Goal: Task Accomplishment & Management: Manage account settings

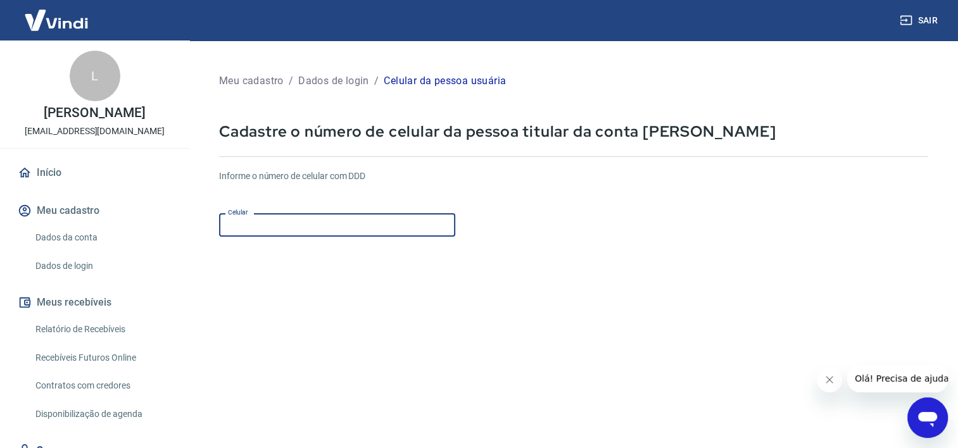
click at [337, 232] on input "Celular" at bounding box center [337, 224] width 236 height 23
type input "[PHONE_NUMBER]"
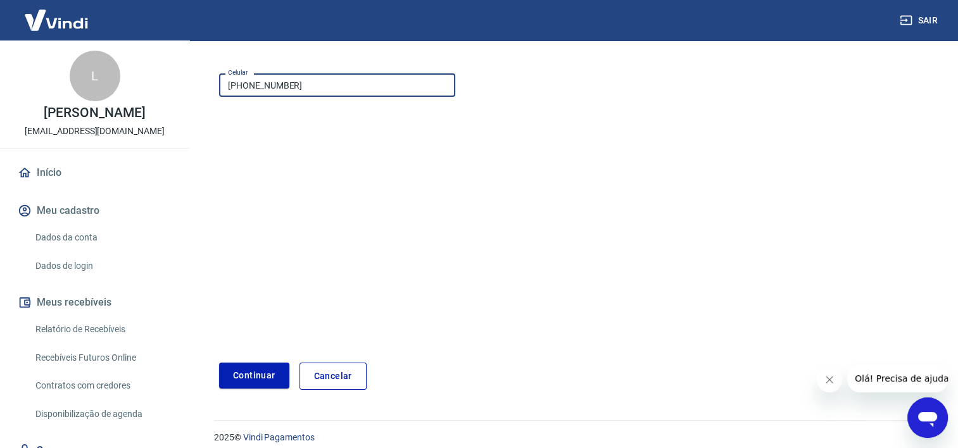
scroll to position [151, 0]
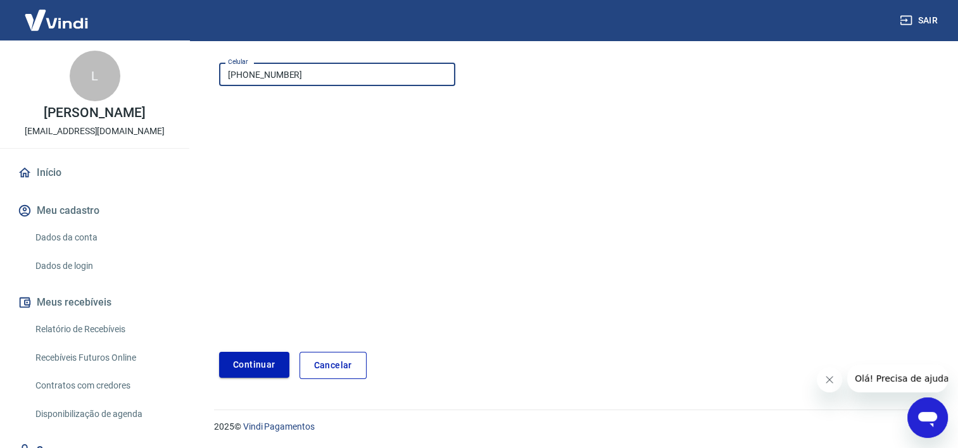
click at [253, 362] on button "Continuar" at bounding box center [254, 365] width 70 height 26
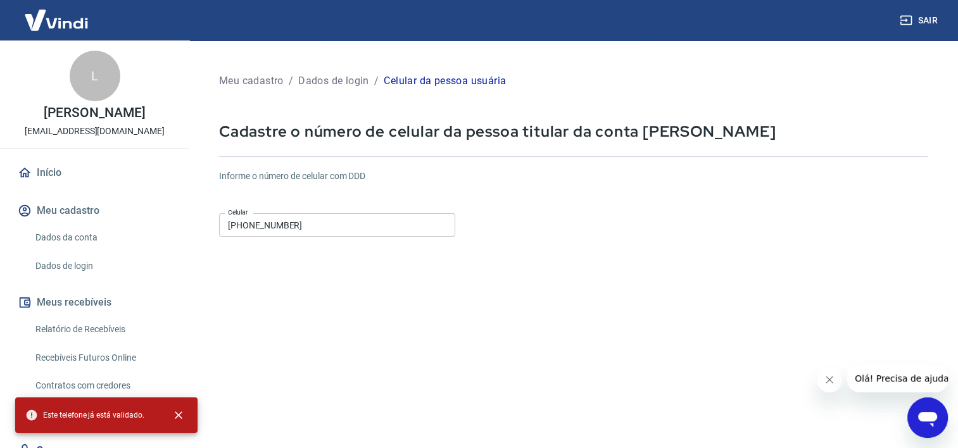
scroll to position [0, 0]
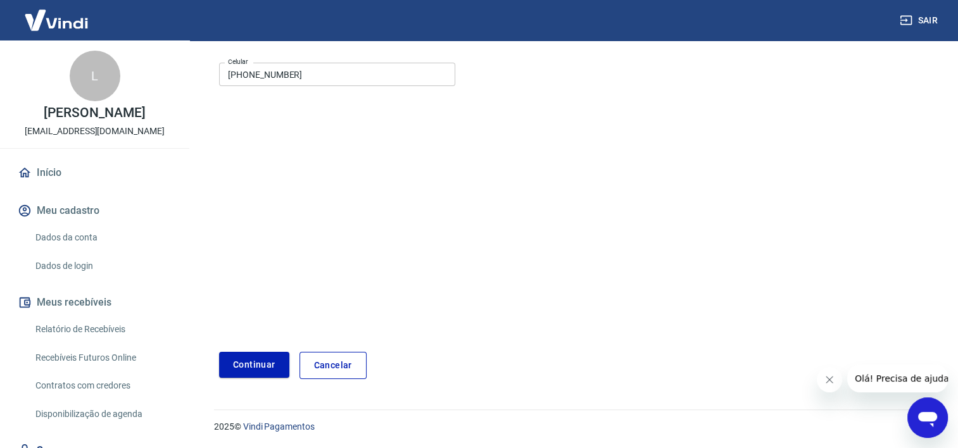
click at [327, 365] on link "Cancelar" at bounding box center [333, 365] width 67 height 27
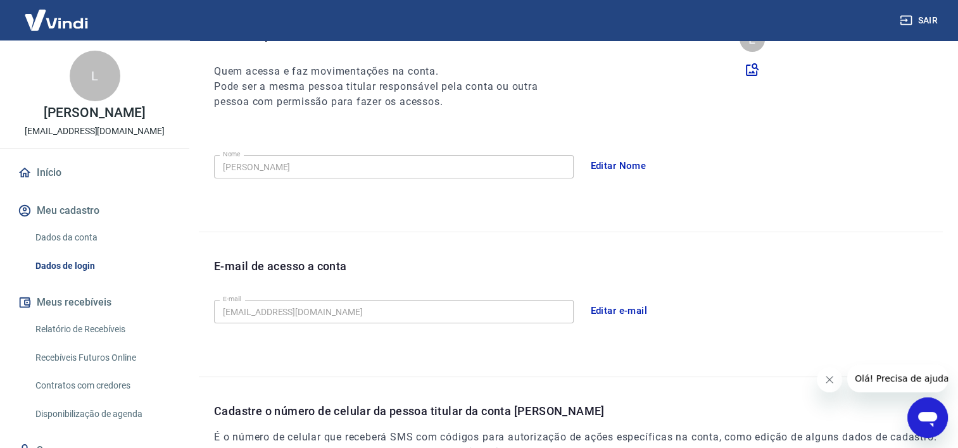
scroll to position [362, 0]
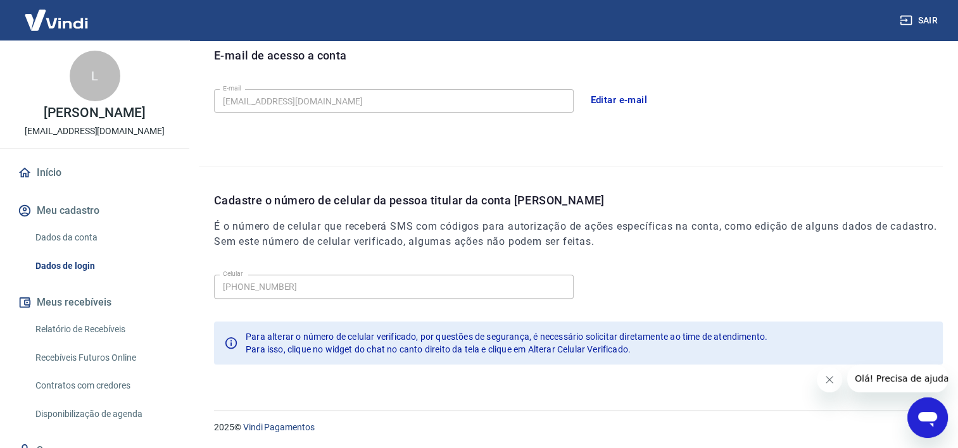
click at [636, 92] on button "Editar e-mail" at bounding box center [619, 100] width 71 height 27
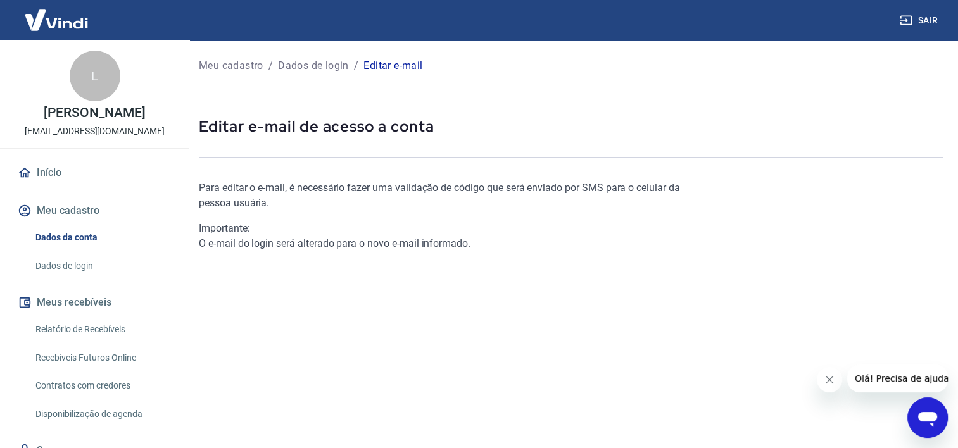
click at [310, 239] on div "Importante: O e-mail do login será alterado para o novo e-mail informado." at bounding box center [447, 236] width 496 height 30
click at [327, 154] on div "Meu cadastro / Dados de login / Editar e-mail Editar e-mail de acesso a conta P…" at bounding box center [571, 291] width 775 height 501
drag, startPoint x: 312, startPoint y: 147, endPoint x: 243, endPoint y: 139, distance: 68.9
click at [278, 137] on div "Meu cadastro / Dados de login / Editar e-mail Editar e-mail de acesso a conta P…" at bounding box center [571, 291] width 775 height 501
click at [227, 145] on div "Meu cadastro / Dados de login / Editar e-mail Editar e-mail de acesso a conta P…" at bounding box center [571, 291] width 775 height 501
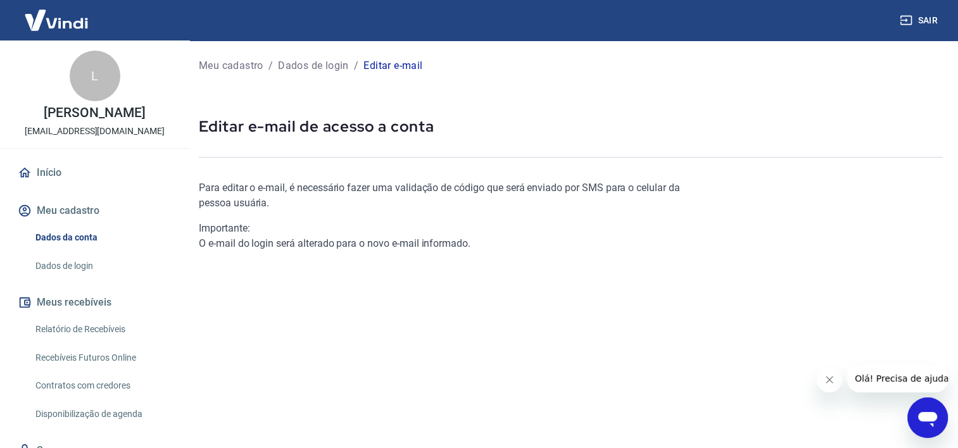
click at [235, 106] on div "Meu cadastro / Dados de login / Editar e-mail Editar e-mail de acesso a conta P…" at bounding box center [571, 291] width 775 height 501
click at [251, 198] on p "Para editar o e-mail, é necessário fazer uma validação de código que será envia…" at bounding box center [447, 196] width 496 height 30
drag, startPoint x: 250, startPoint y: 198, endPoint x: 400, endPoint y: 222, distance: 151.4
click at [400, 222] on div "Importante:" at bounding box center [447, 228] width 496 height 15
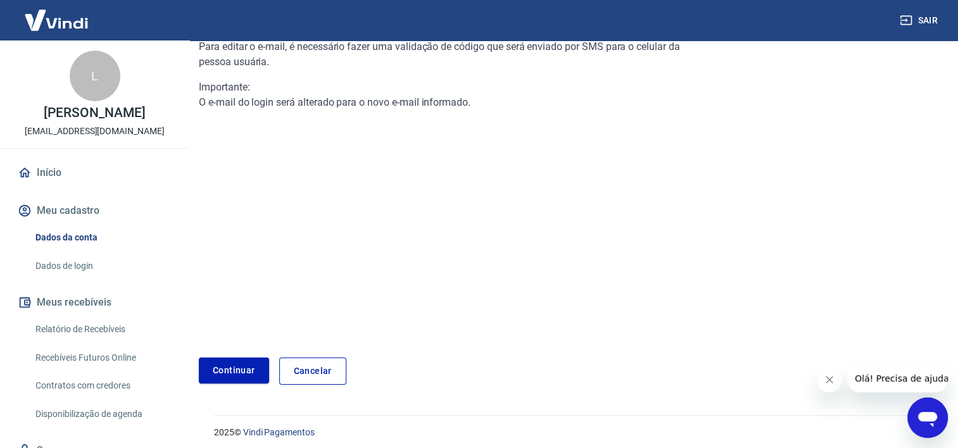
scroll to position [147, 0]
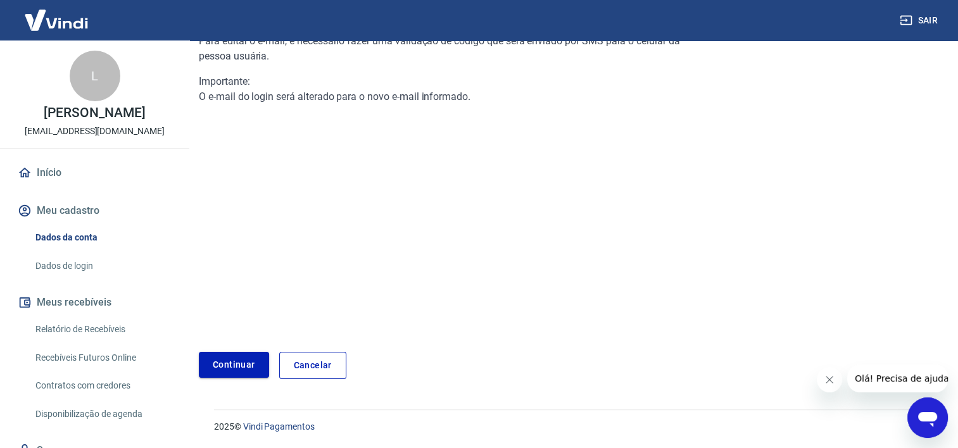
click at [253, 362] on link "Continuar" at bounding box center [234, 365] width 70 height 26
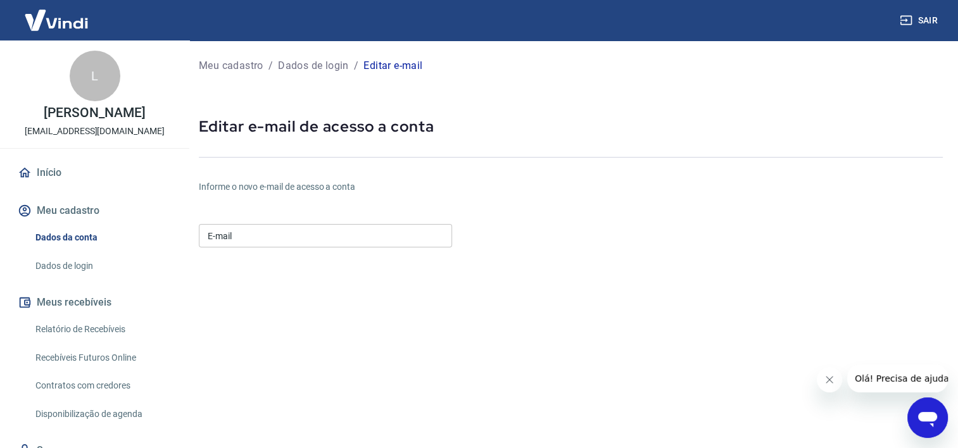
click at [238, 225] on input "E-mail" at bounding box center [325, 235] width 253 height 23
type input "contato@cristalpolish.com.br"
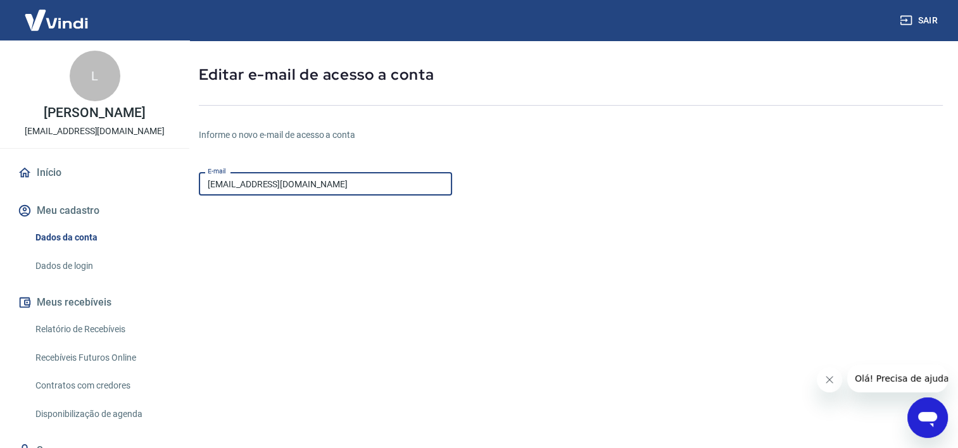
scroll to position [172, 0]
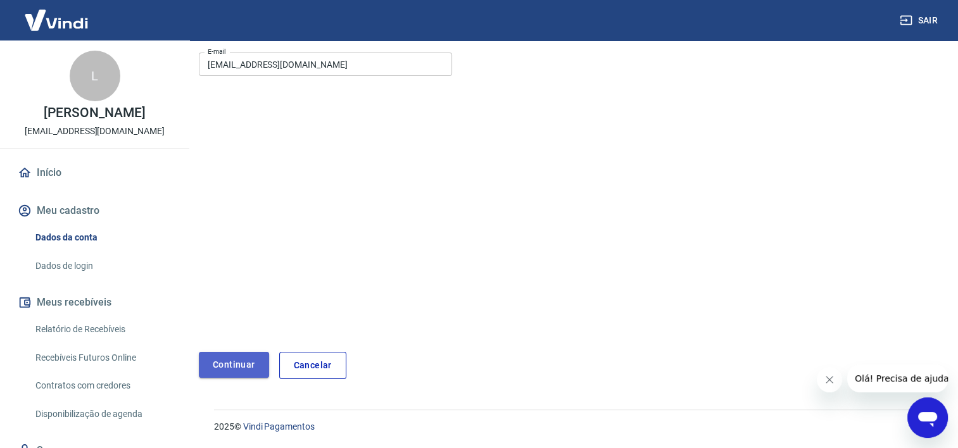
click at [251, 370] on button "Continuar" at bounding box center [234, 365] width 70 height 26
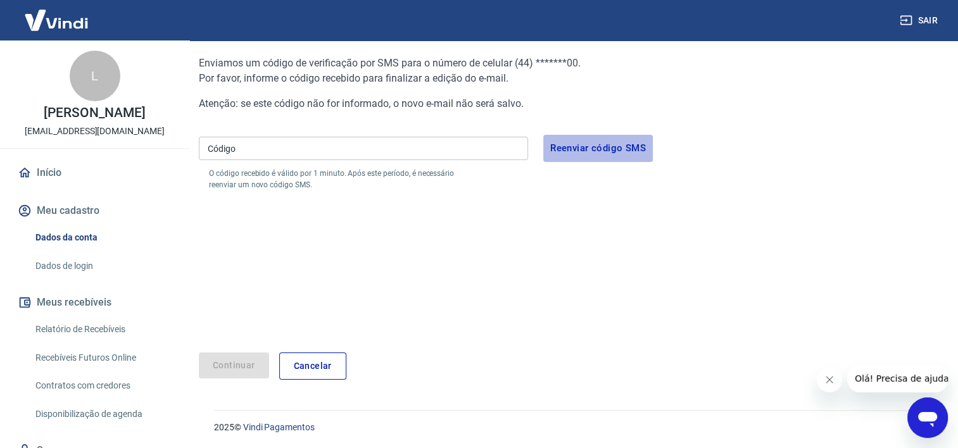
click at [594, 144] on button "Reenviar código SMS" at bounding box center [598, 148] width 110 height 27
click at [328, 143] on input "Código" at bounding box center [363, 148] width 329 height 23
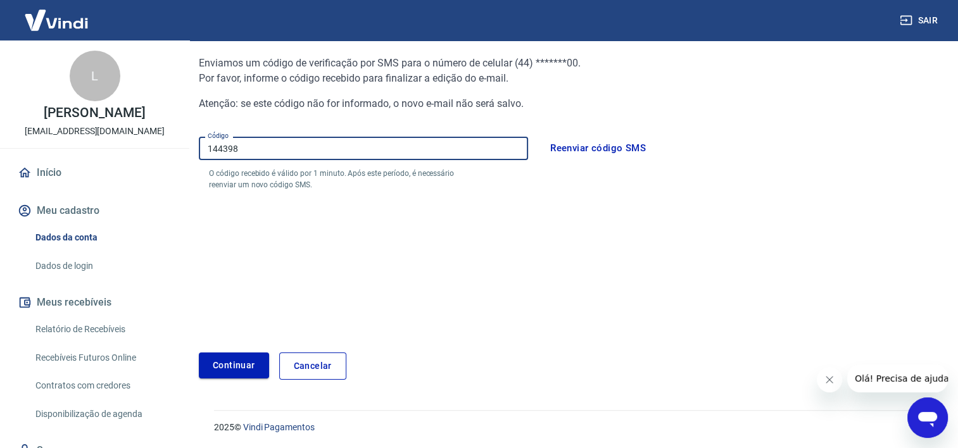
type input "144398"
click at [238, 366] on button "Continuar" at bounding box center [234, 366] width 70 height 26
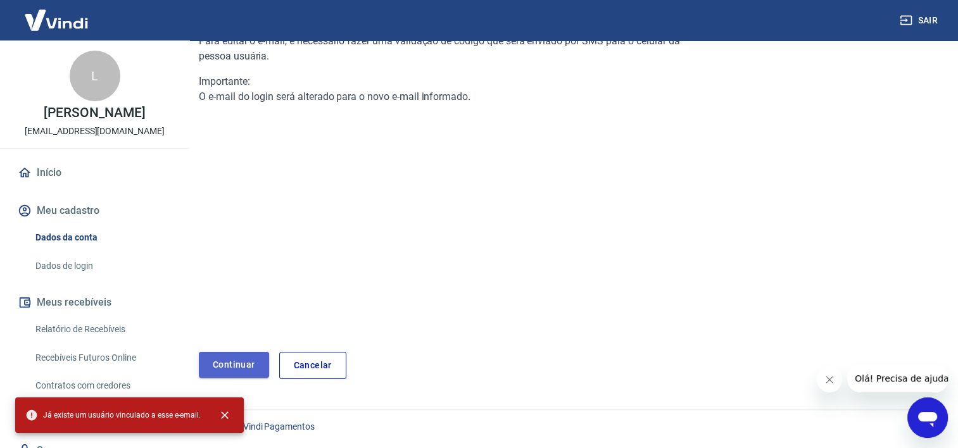
click at [252, 371] on link "Continuar" at bounding box center [234, 365] width 70 height 26
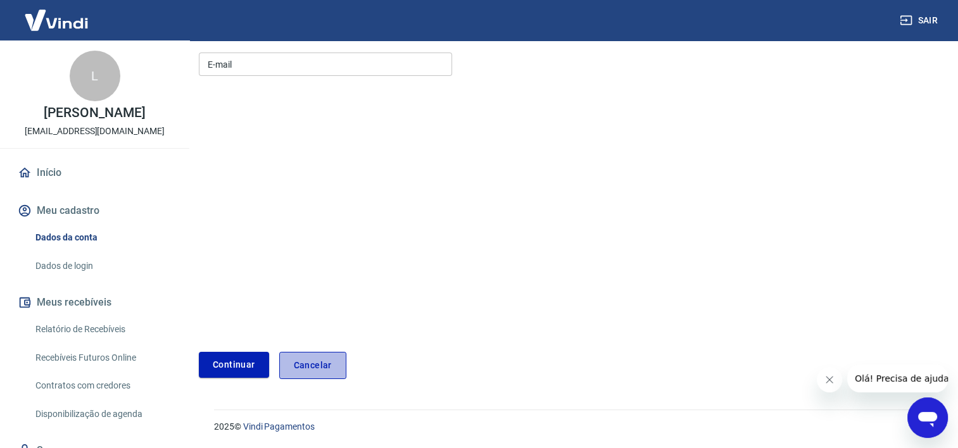
click at [305, 367] on link "Cancelar" at bounding box center [312, 365] width 67 height 27
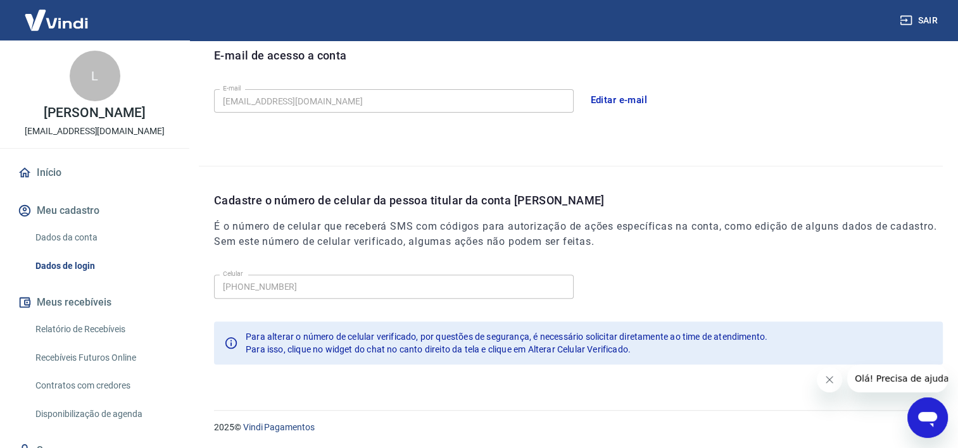
click at [96, 330] on link "Relatório de Recebíveis" at bounding box center [102, 330] width 144 height 26
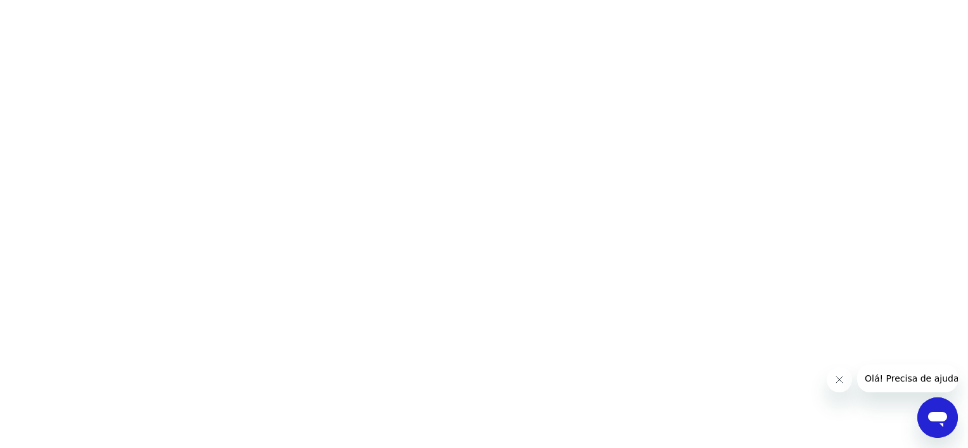
click at [841, 379] on icon "Fechar mensagem da empresa" at bounding box center [839, 380] width 10 height 10
